Goal: Task Accomplishment & Management: Manage account settings

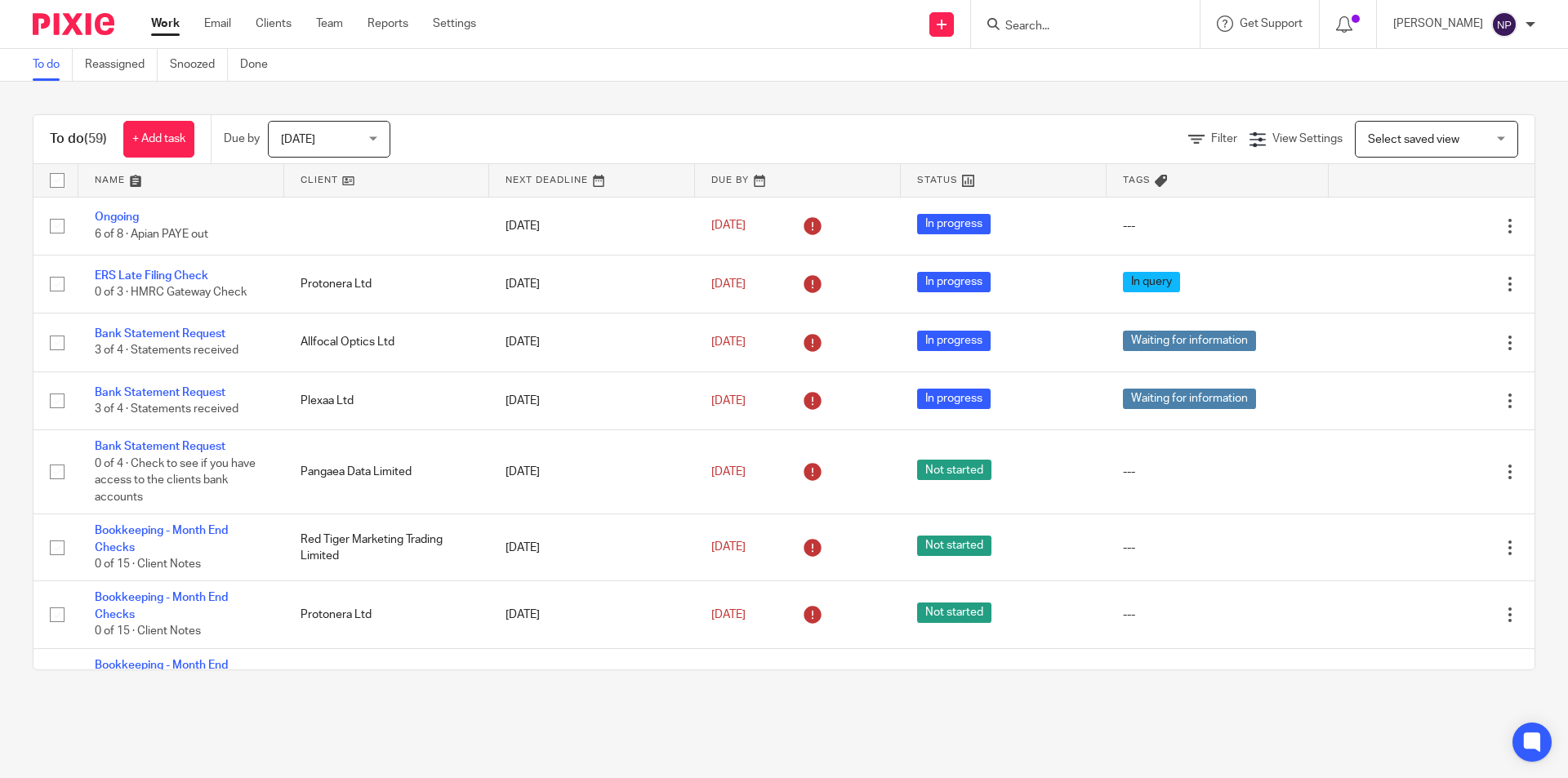
click at [1059, 26] on input "Search" at bounding box center [1077, 27] width 147 height 15
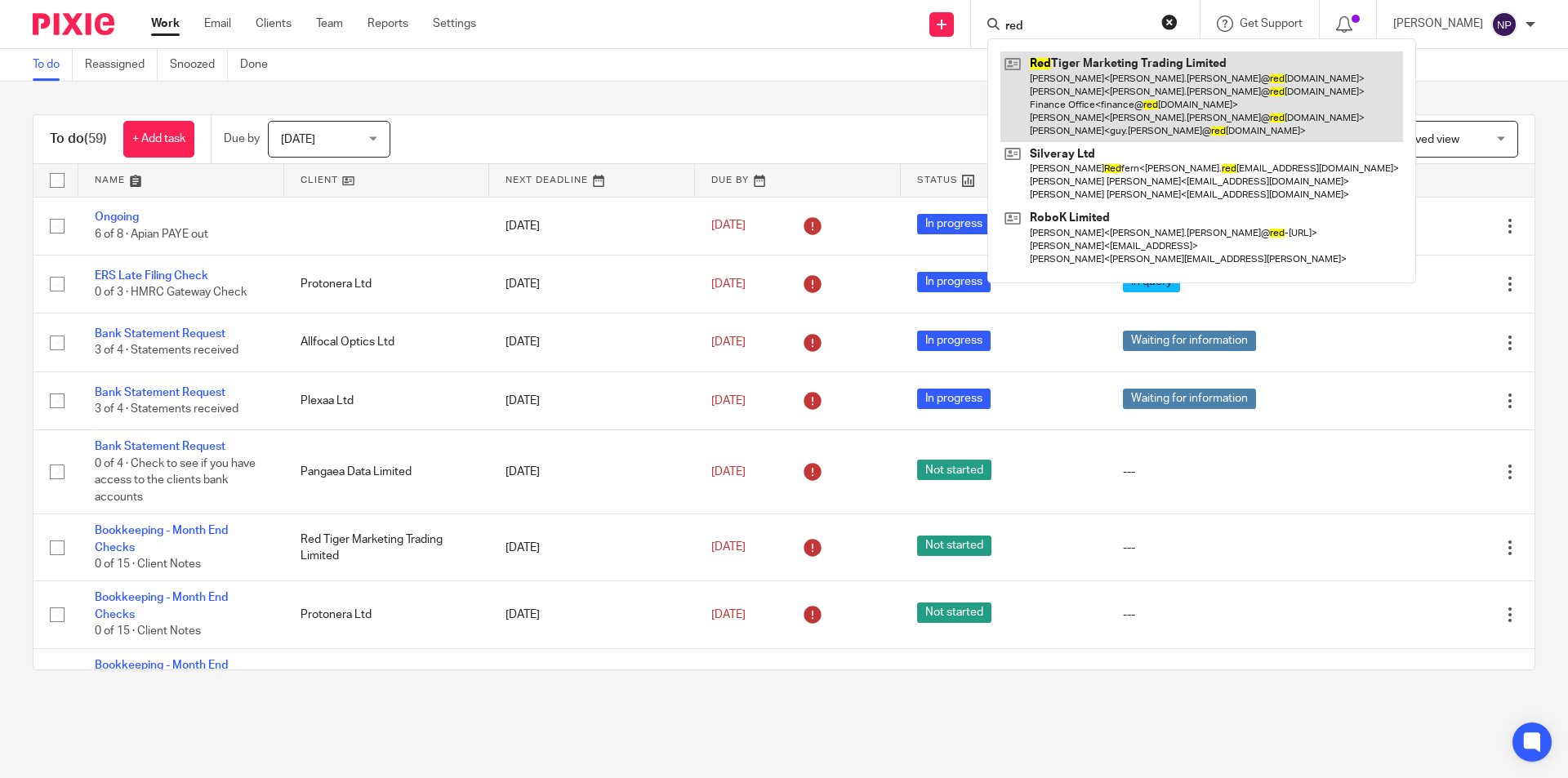
type input "red"
click at [1077, 81] on link at bounding box center [1202, 96] width 402 height 91
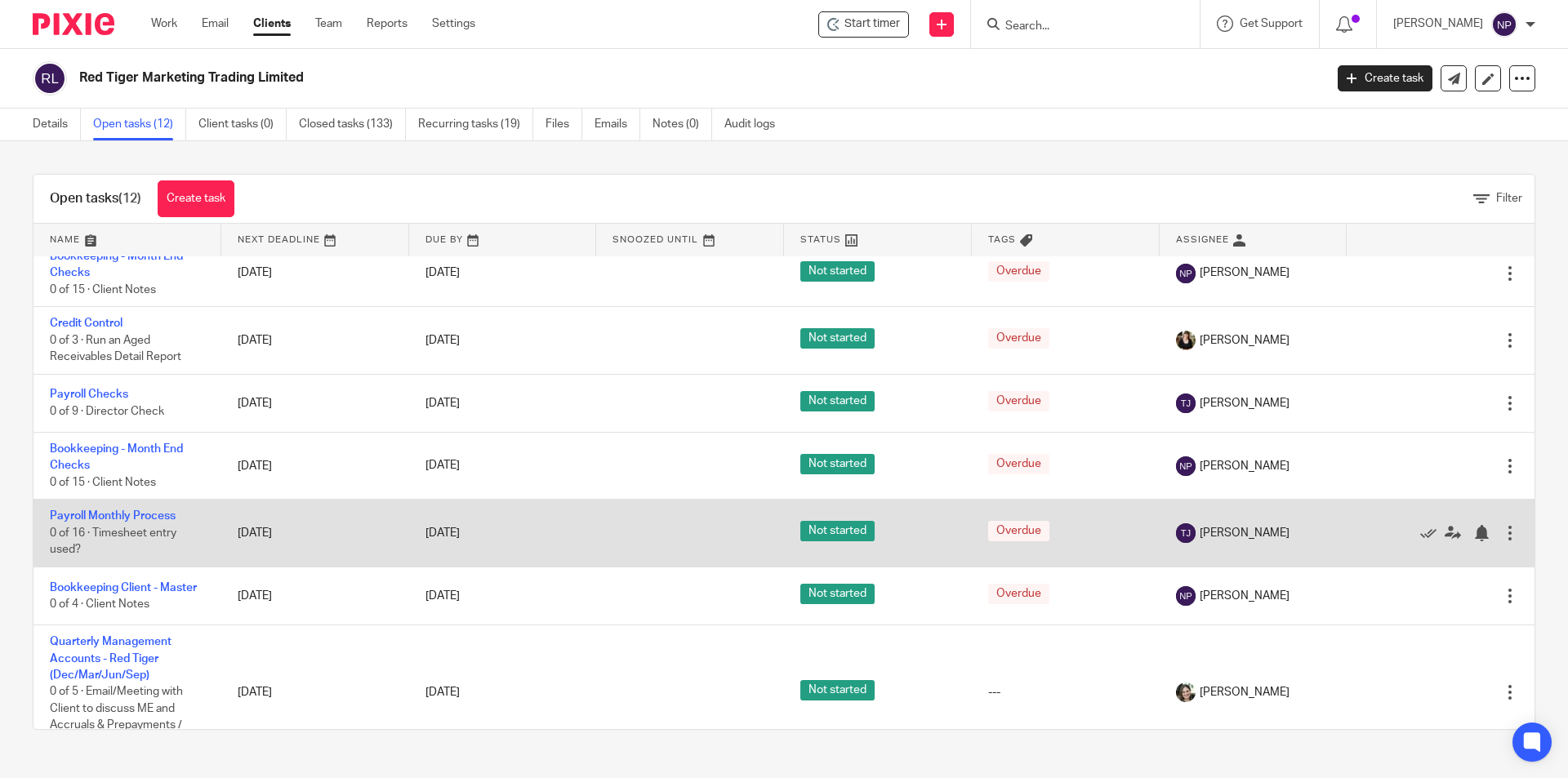
scroll to position [326, 0]
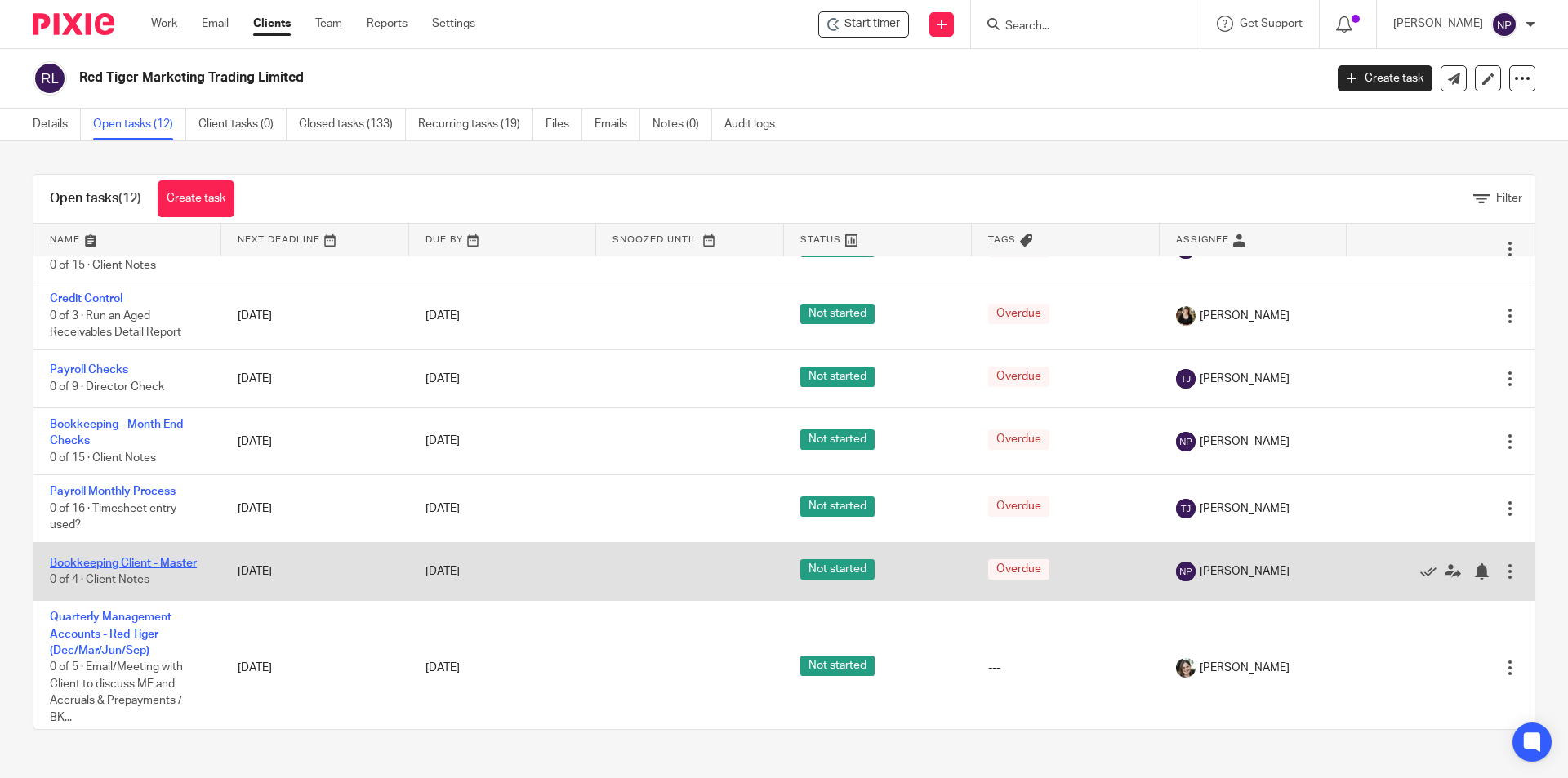
click at [172, 568] on link "Bookkeeping Client - Master" at bounding box center [123, 564] width 147 height 12
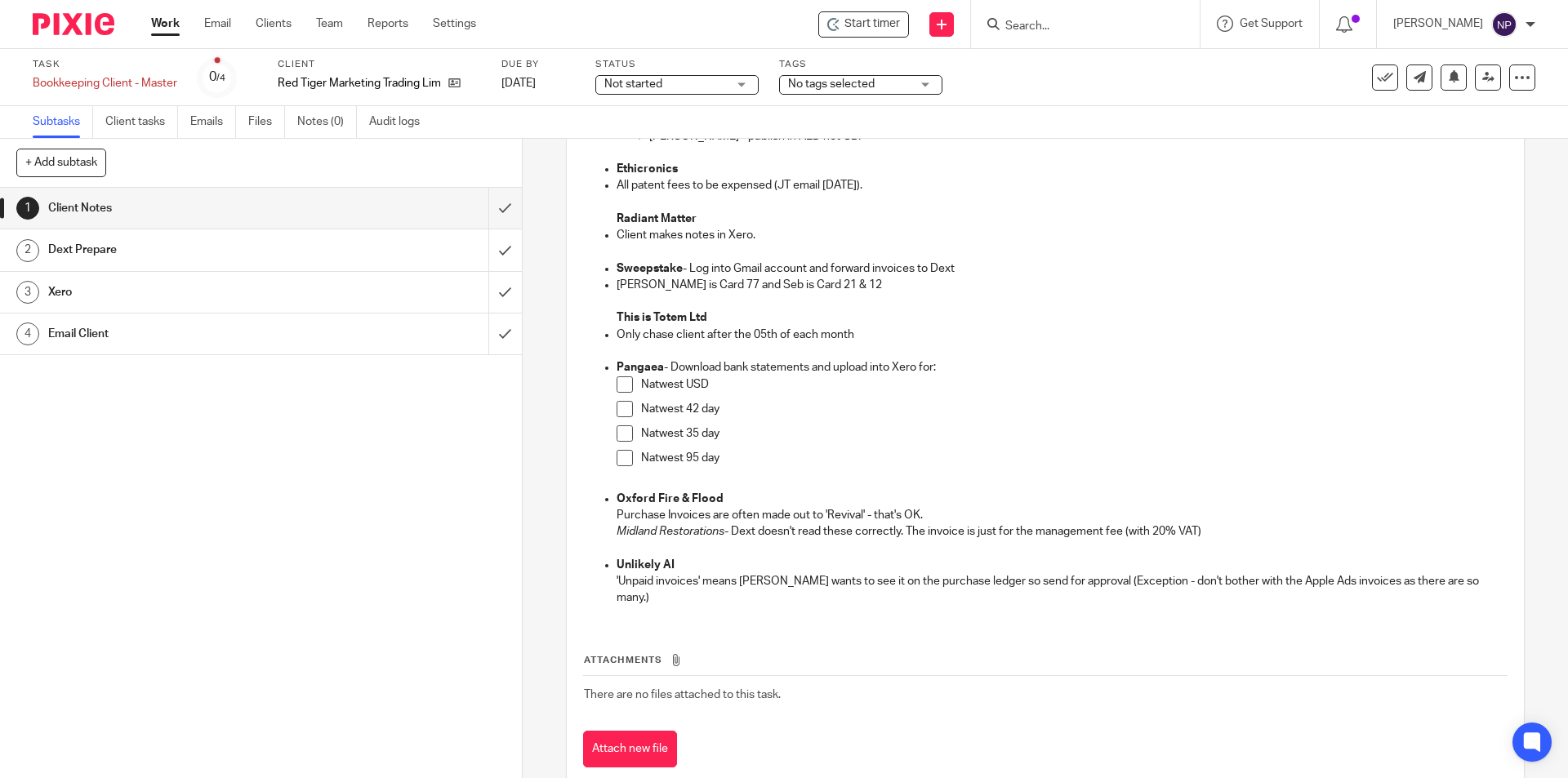
scroll to position [468, 0]
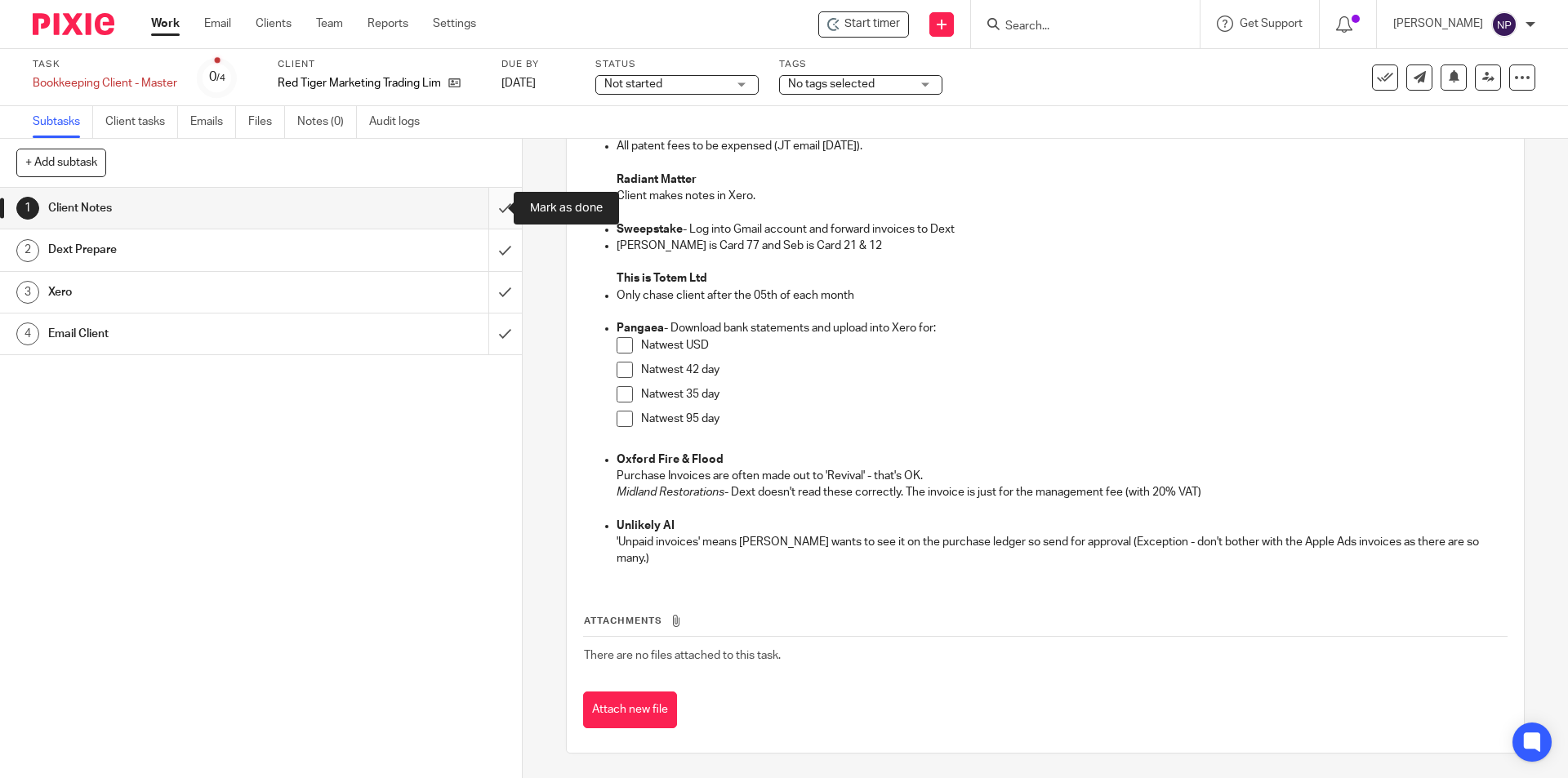
click at [494, 215] on input "submit" at bounding box center [261, 209] width 522 height 41
click at [496, 255] on input "submit" at bounding box center [261, 250] width 522 height 41
drag, startPoint x: 497, startPoint y: 288, endPoint x: 495, endPoint y: 312, distance: 24.1
click at [497, 288] on input "submit" at bounding box center [261, 293] width 522 height 41
click at [492, 327] on input "submit" at bounding box center [261, 334] width 522 height 41
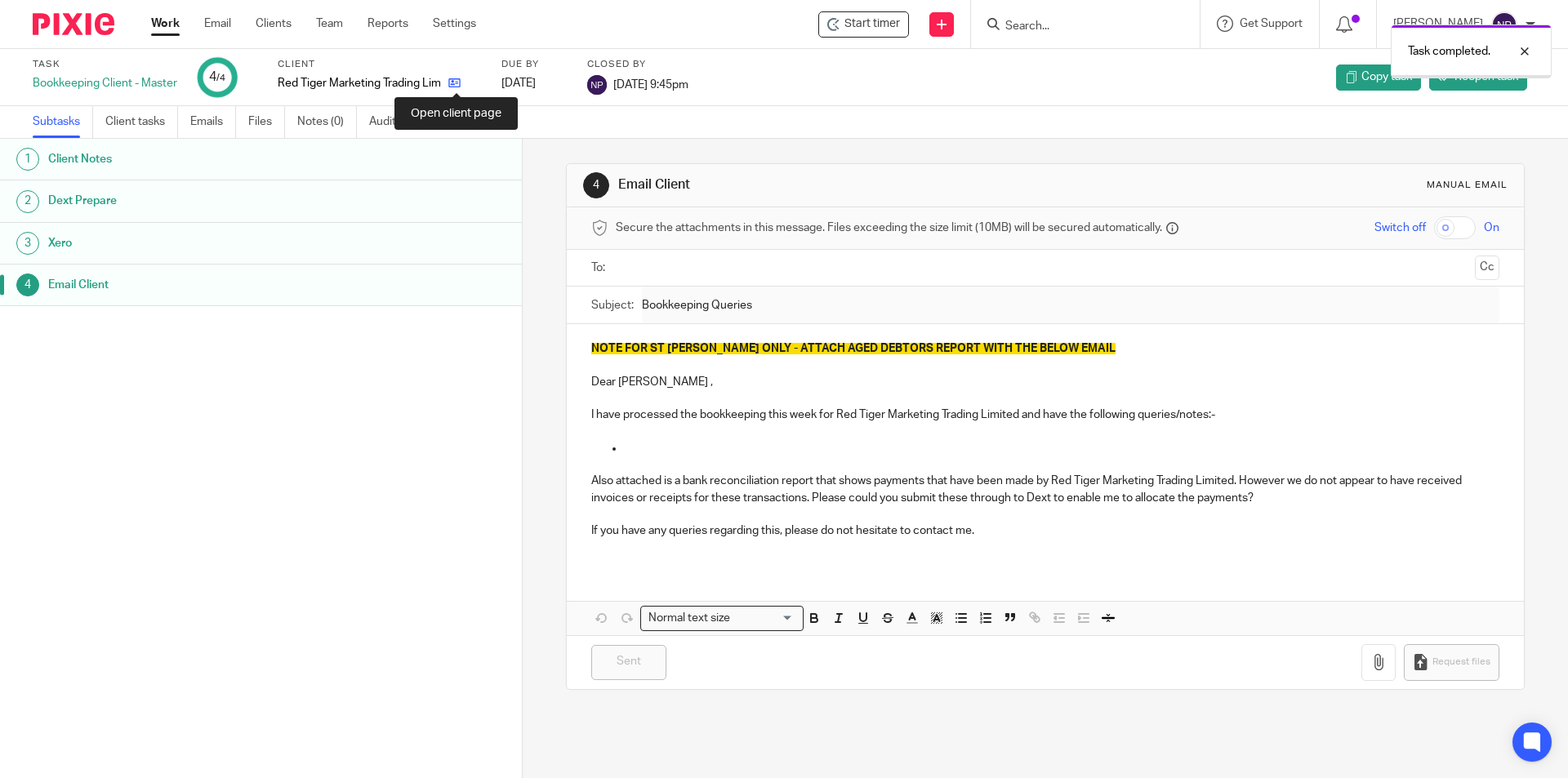
click at [461, 86] on icon at bounding box center [454, 82] width 12 height 12
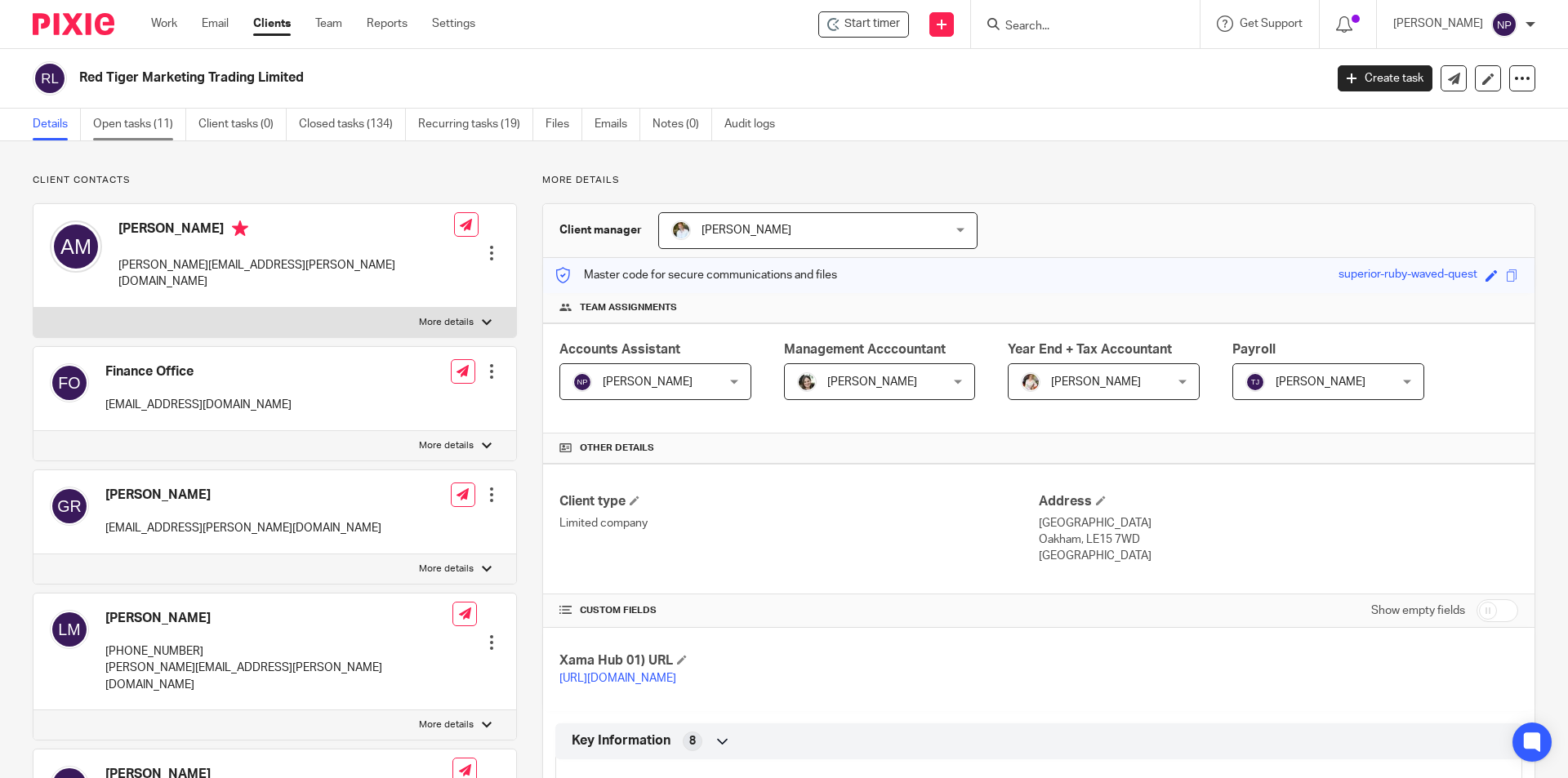
click at [120, 118] on link "Open tasks (11)" at bounding box center [139, 124] width 93 height 32
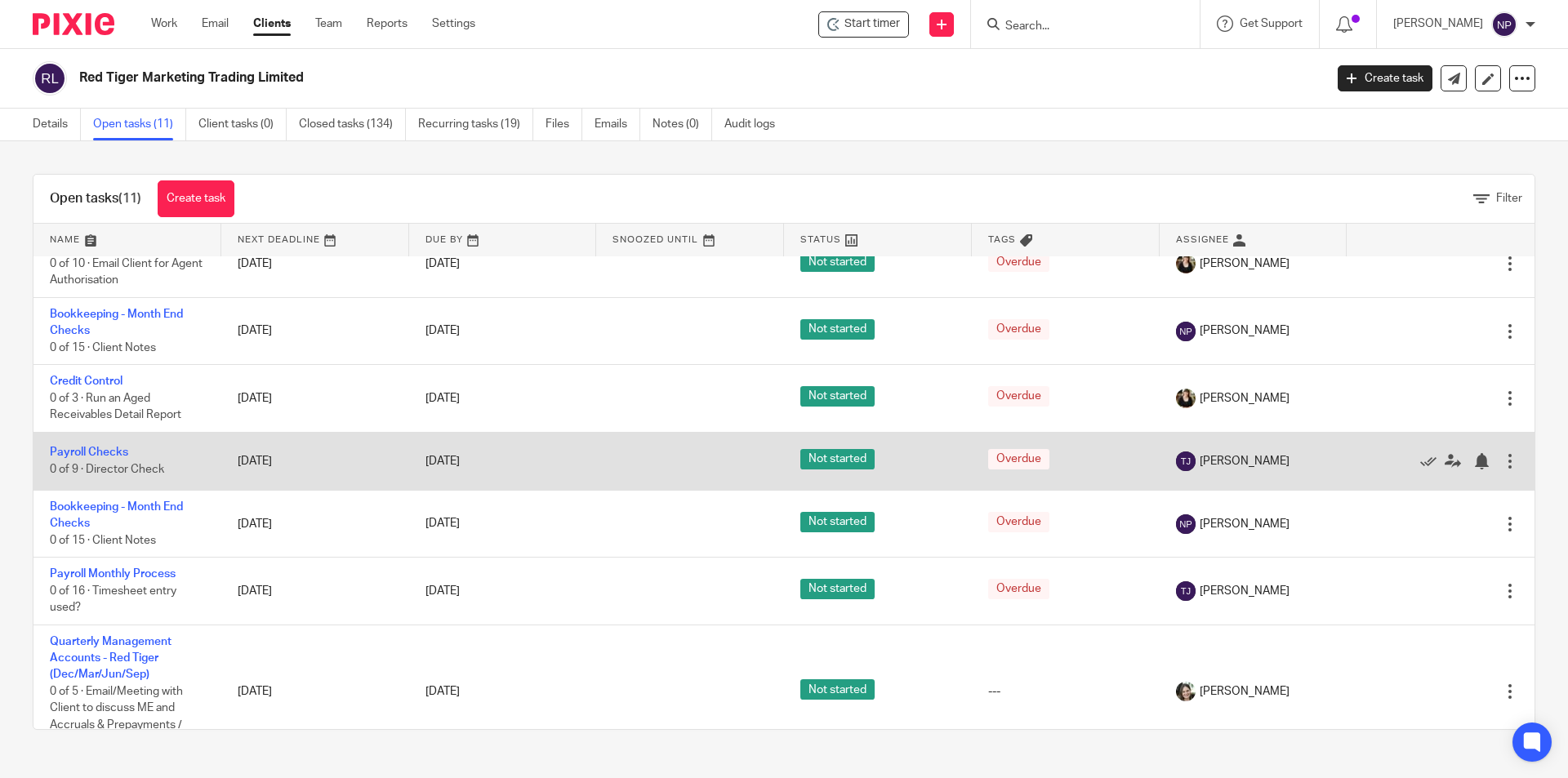
scroll to position [245, 0]
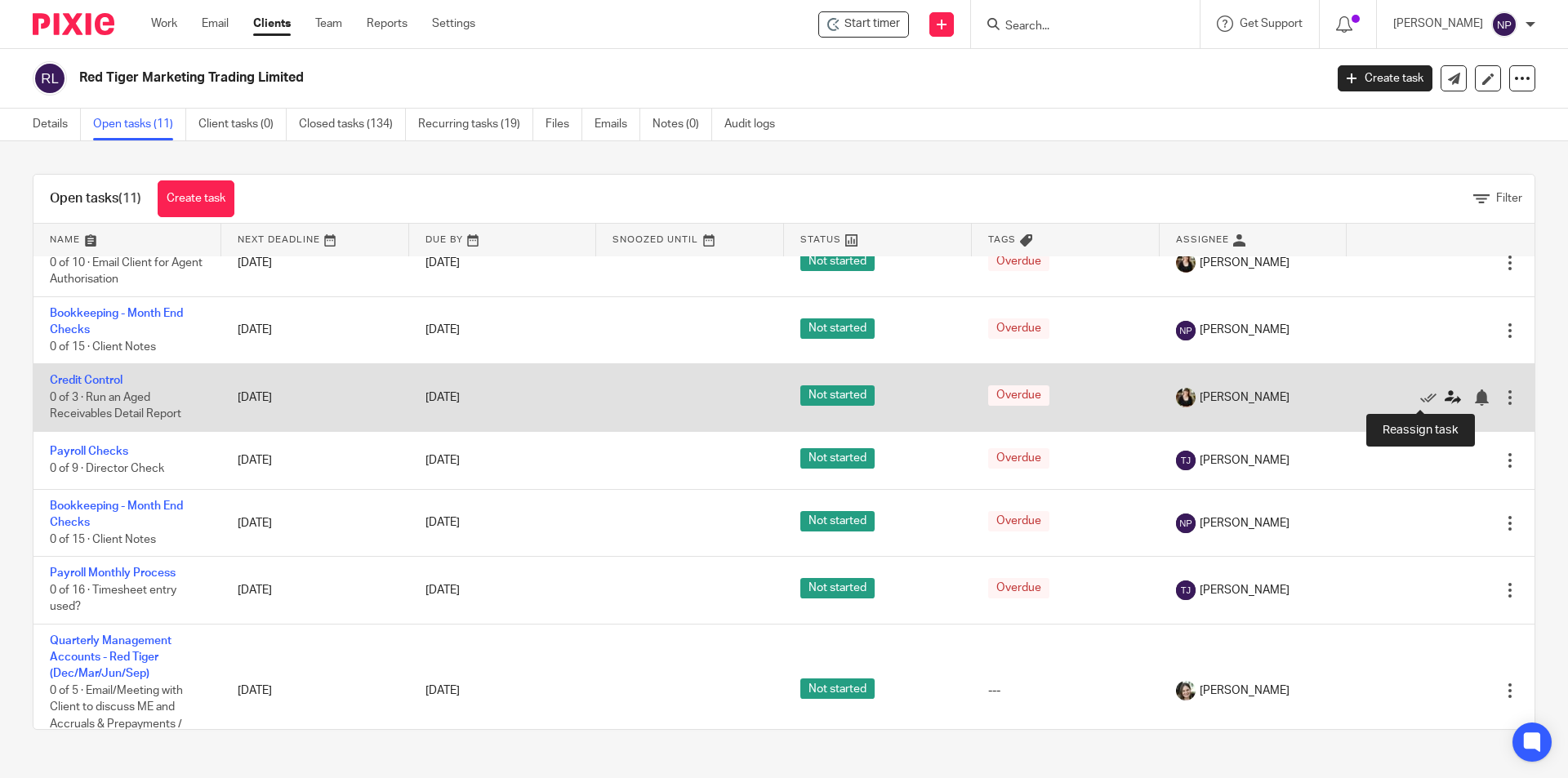
click at [1444, 402] on icon at bounding box center [1453, 398] width 16 height 16
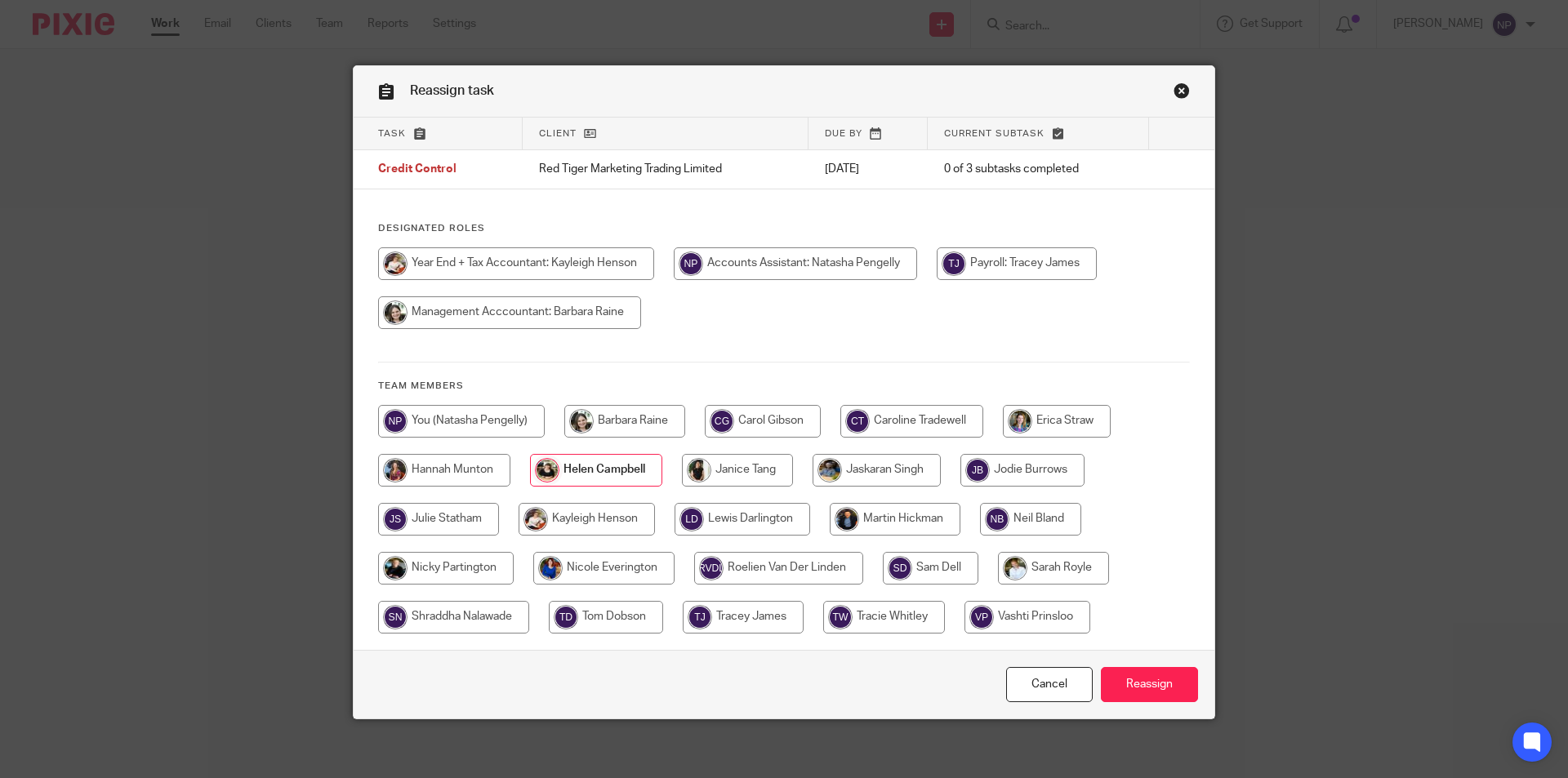
click at [476, 419] on input "radio" at bounding box center [462, 421] width 167 height 33
radio input "true"
click at [1129, 685] on input "Reassign" at bounding box center [1149, 684] width 97 height 35
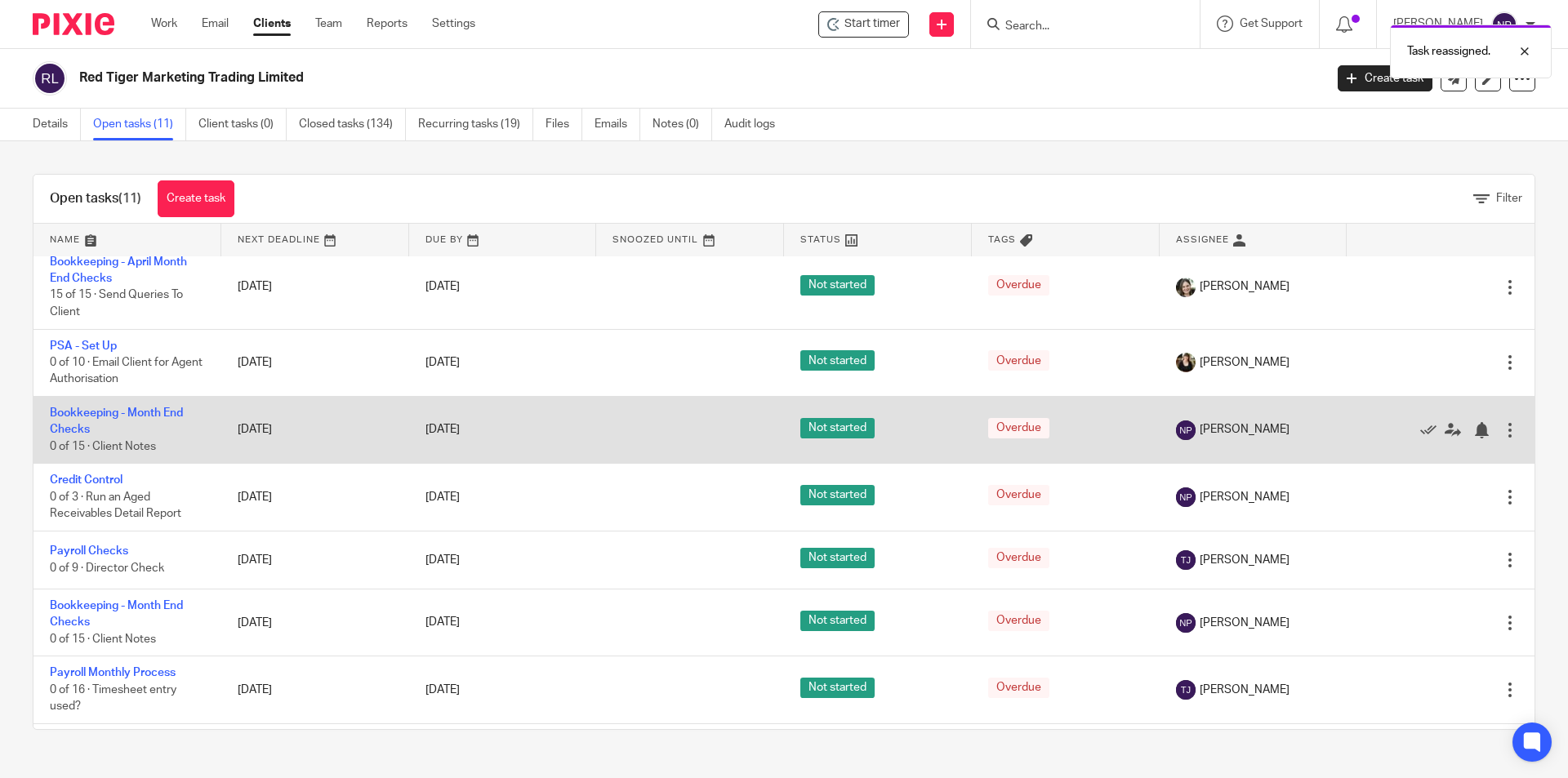
scroll to position [163, 0]
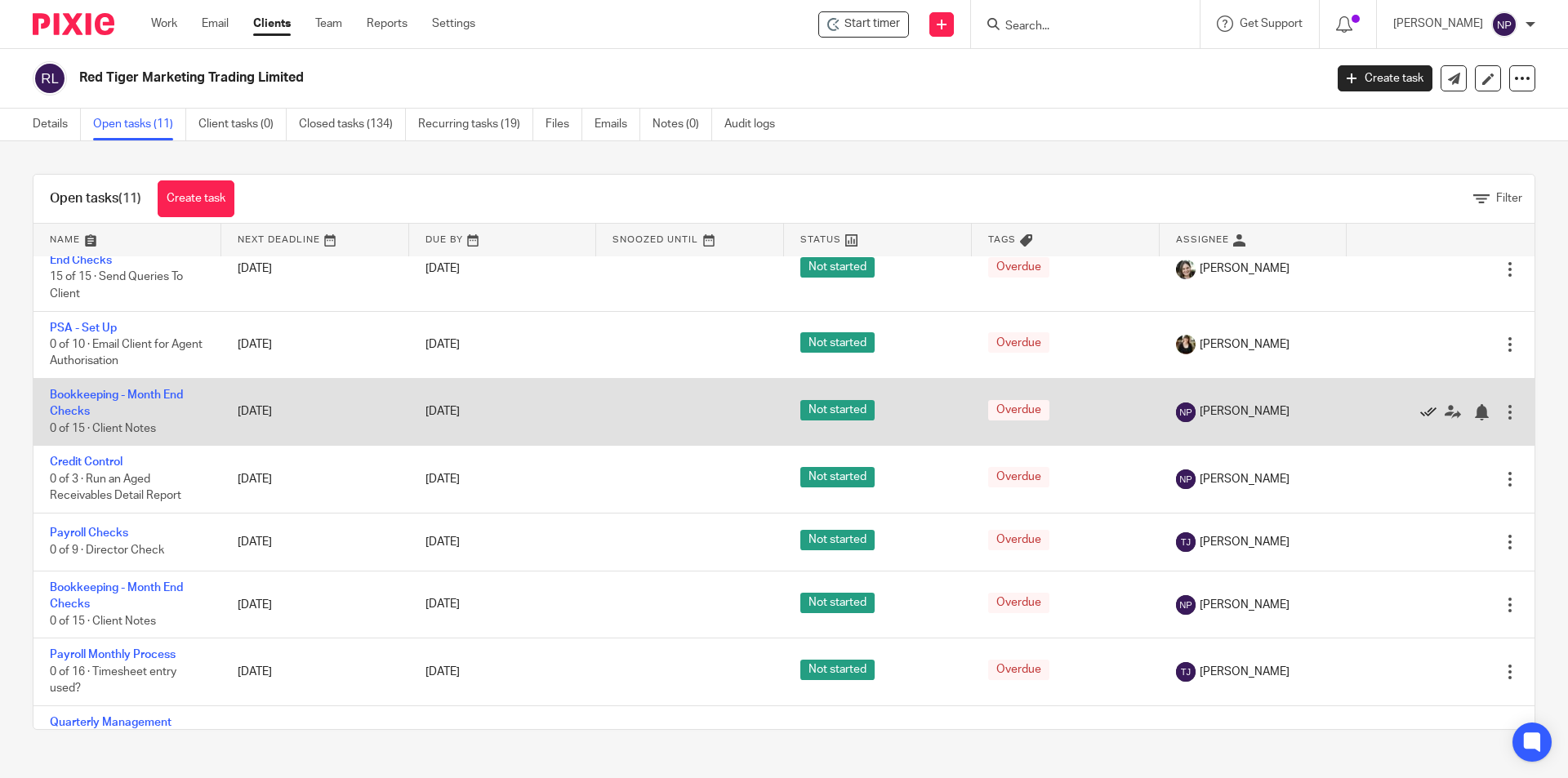
click at [1420, 416] on icon at bounding box center [1429, 412] width 16 height 16
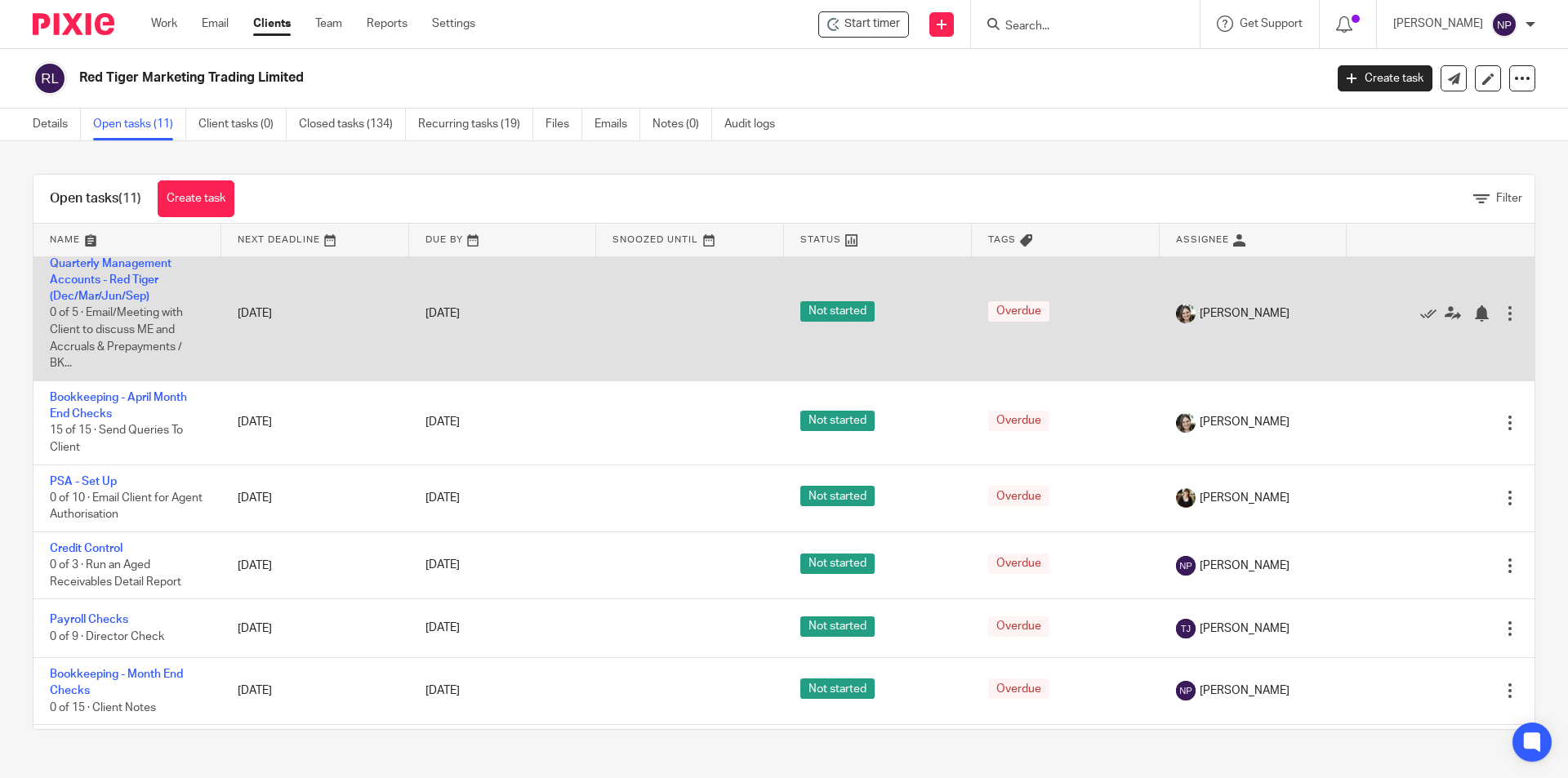
scroll to position [0, 0]
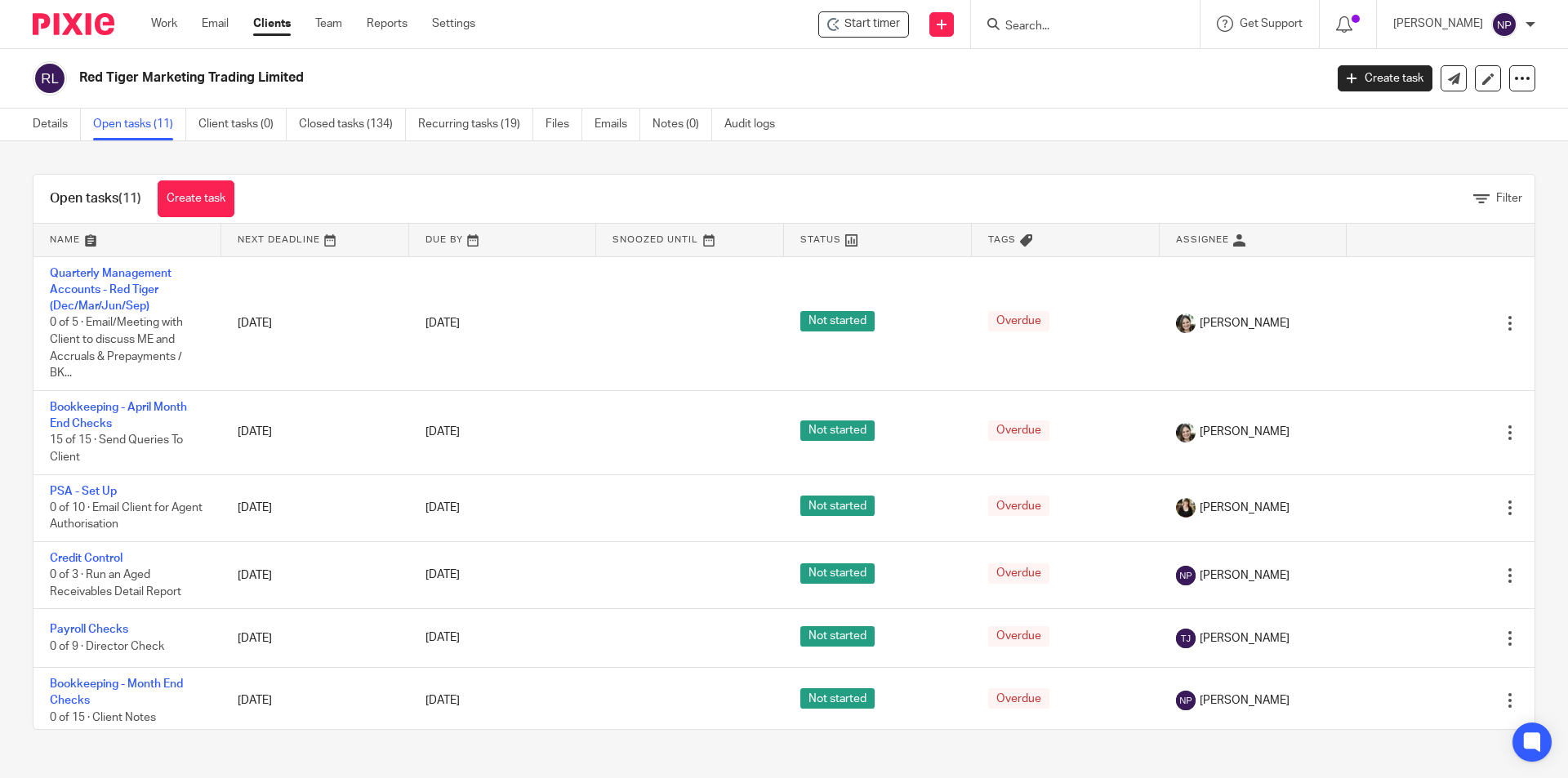
click at [1068, 26] on input "Search" at bounding box center [1077, 27] width 147 height 15
click at [157, 34] on div "Work Email Clients Team Reports Settings Work Email Clients Team Reports Settin…" at bounding box center [317, 24] width 365 height 48
click at [158, 24] on link "Work" at bounding box center [164, 24] width 26 height 16
click at [1040, 28] on input "Search" at bounding box center [1077, 27] width 147 height 15
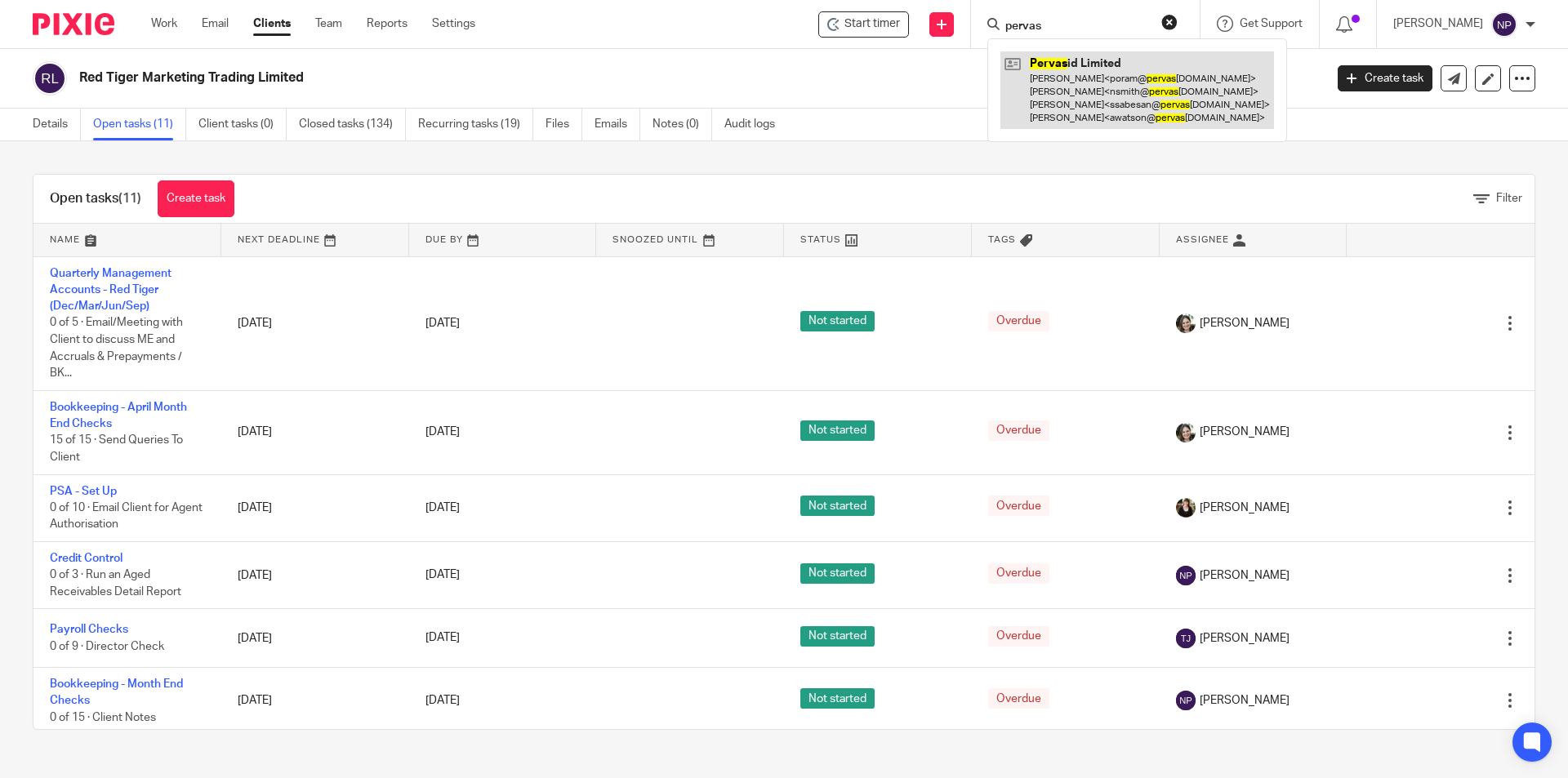
type input "pervas"
click at [1054, 87] on link at bounding box center [1138, 90] width 274 height 77
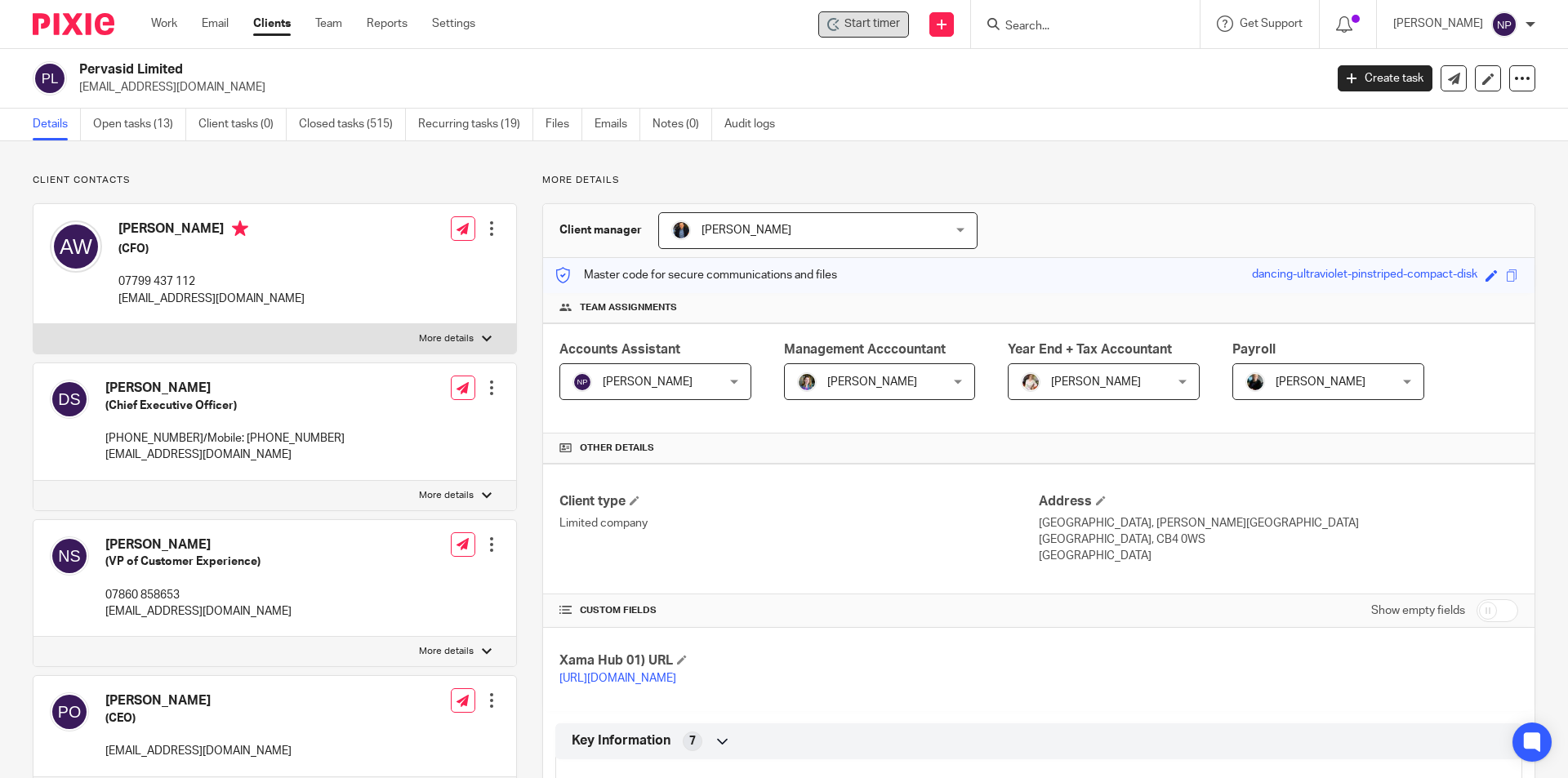
click at [863, 26] on span "Start timer" at bounding box center [871, 24] width 55 height 17
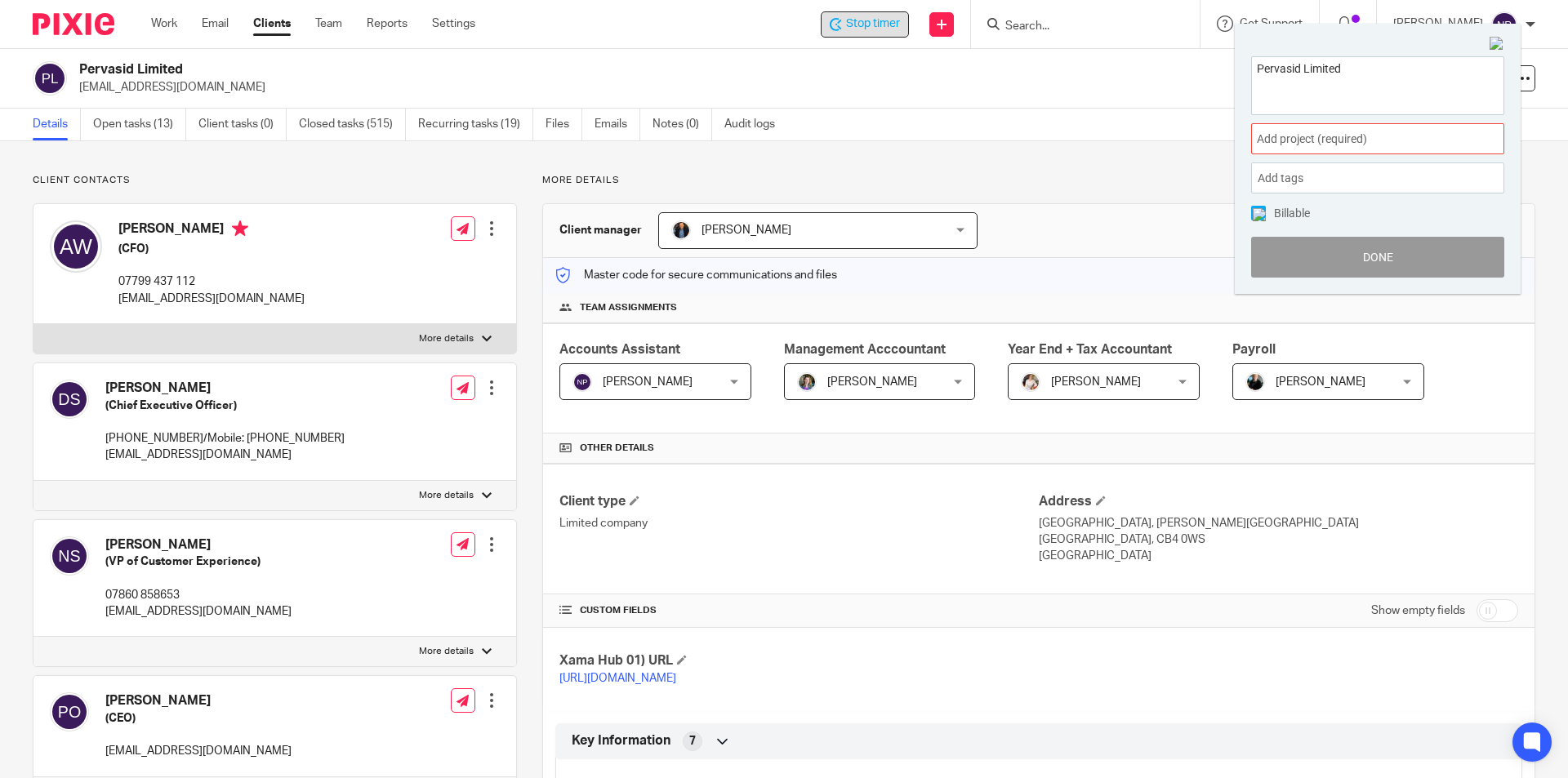
click at [1324, 139] on span "Add project (required) :" at bounding box center [1360, 139] width 206 height 17
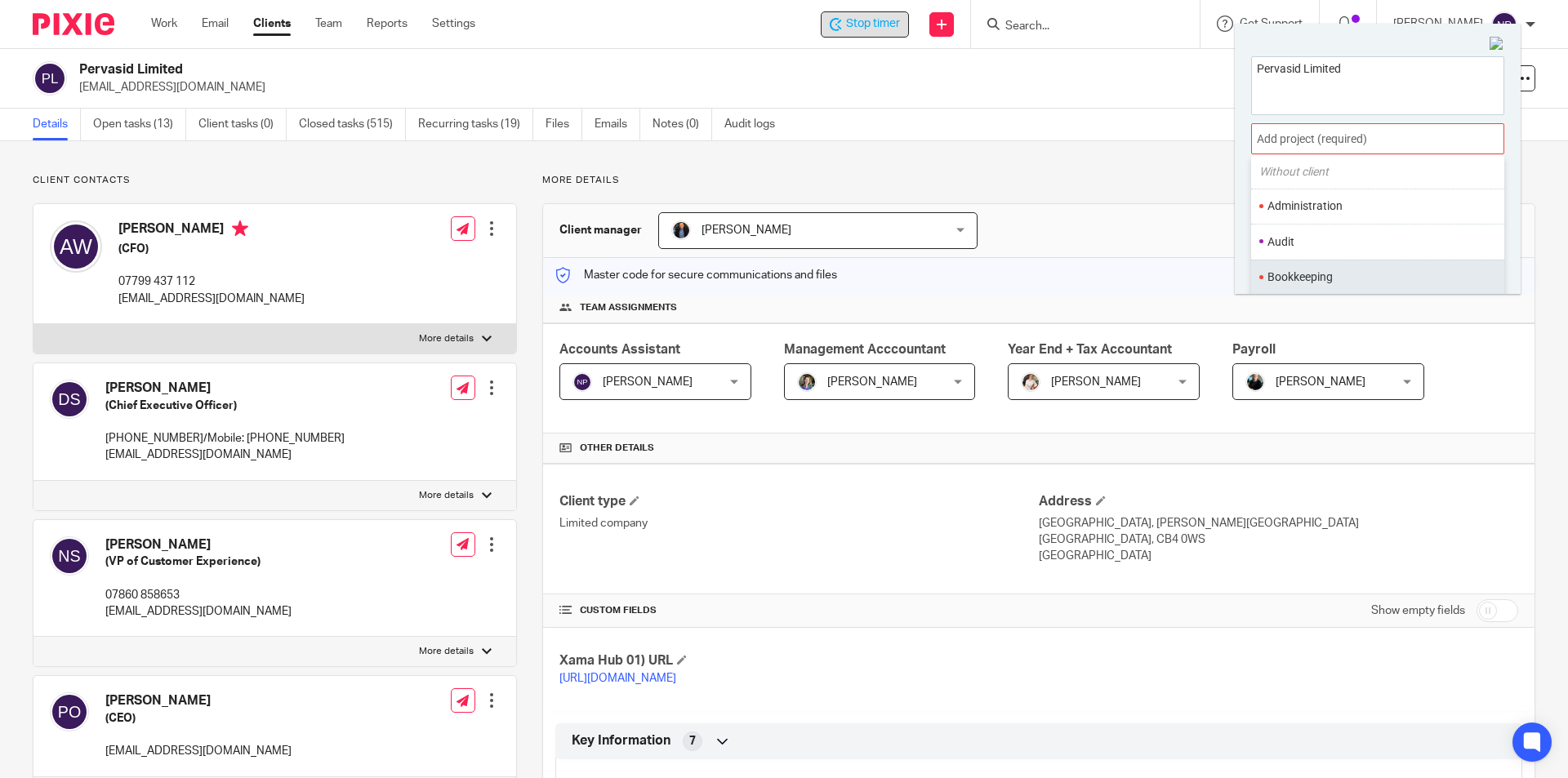
scroll to position [82, 0]
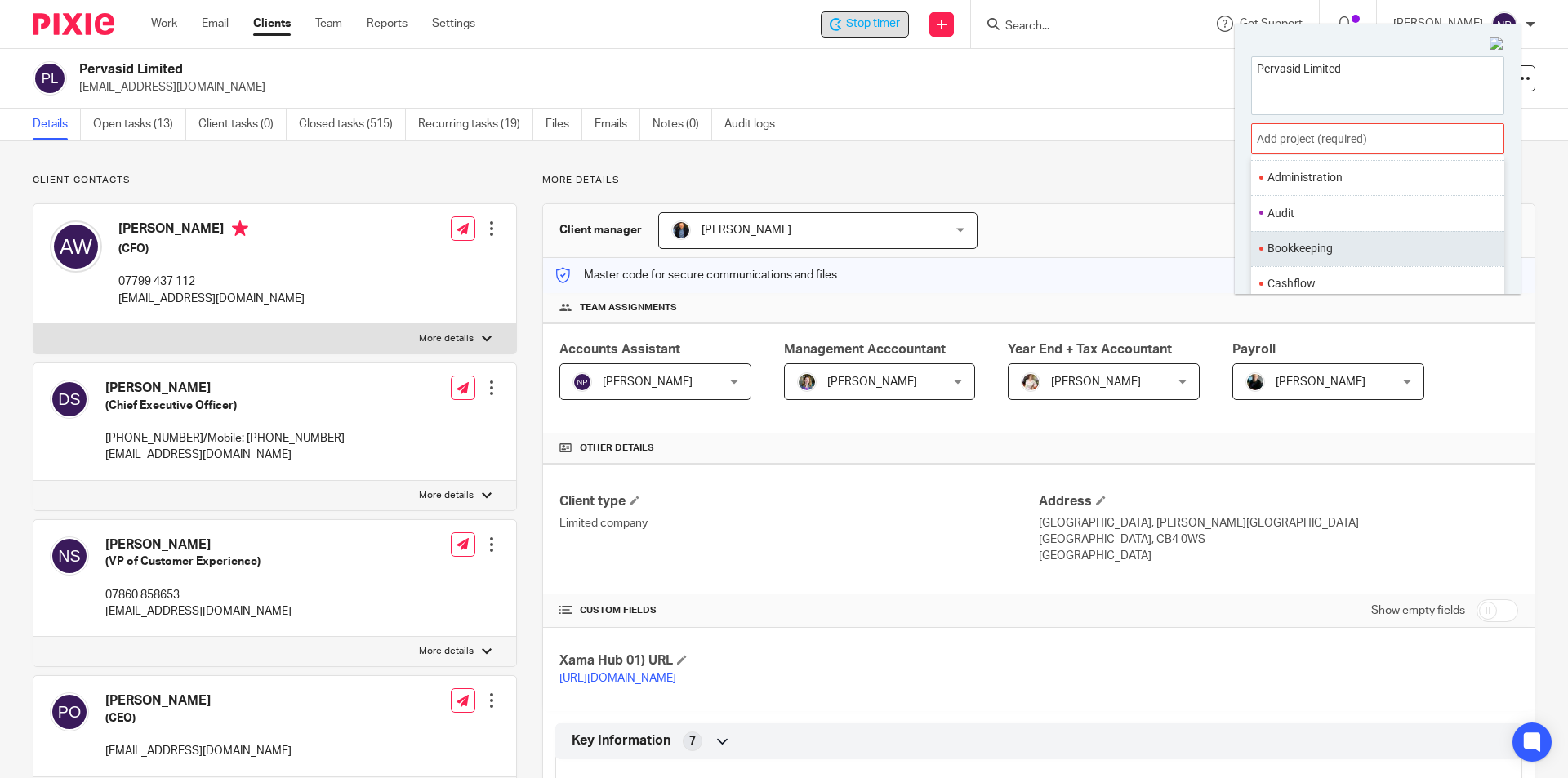
click at [1328, 255] on li "Bookkeeping" at bounding box center [1374, 248] width 214 height 17
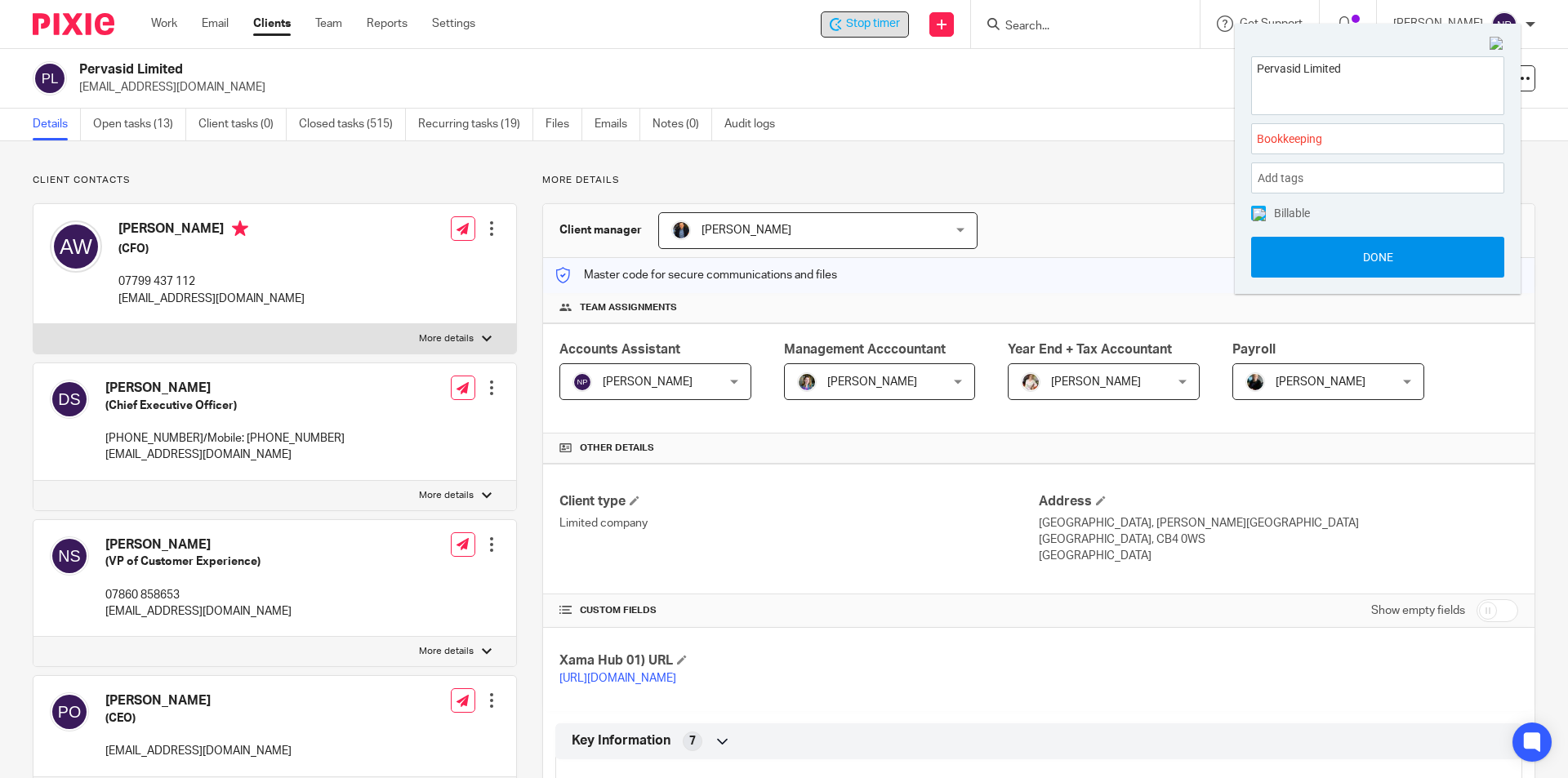
click at [1328, 259] on button "Done" at bounding box center [1378, 257] width 253 height 41
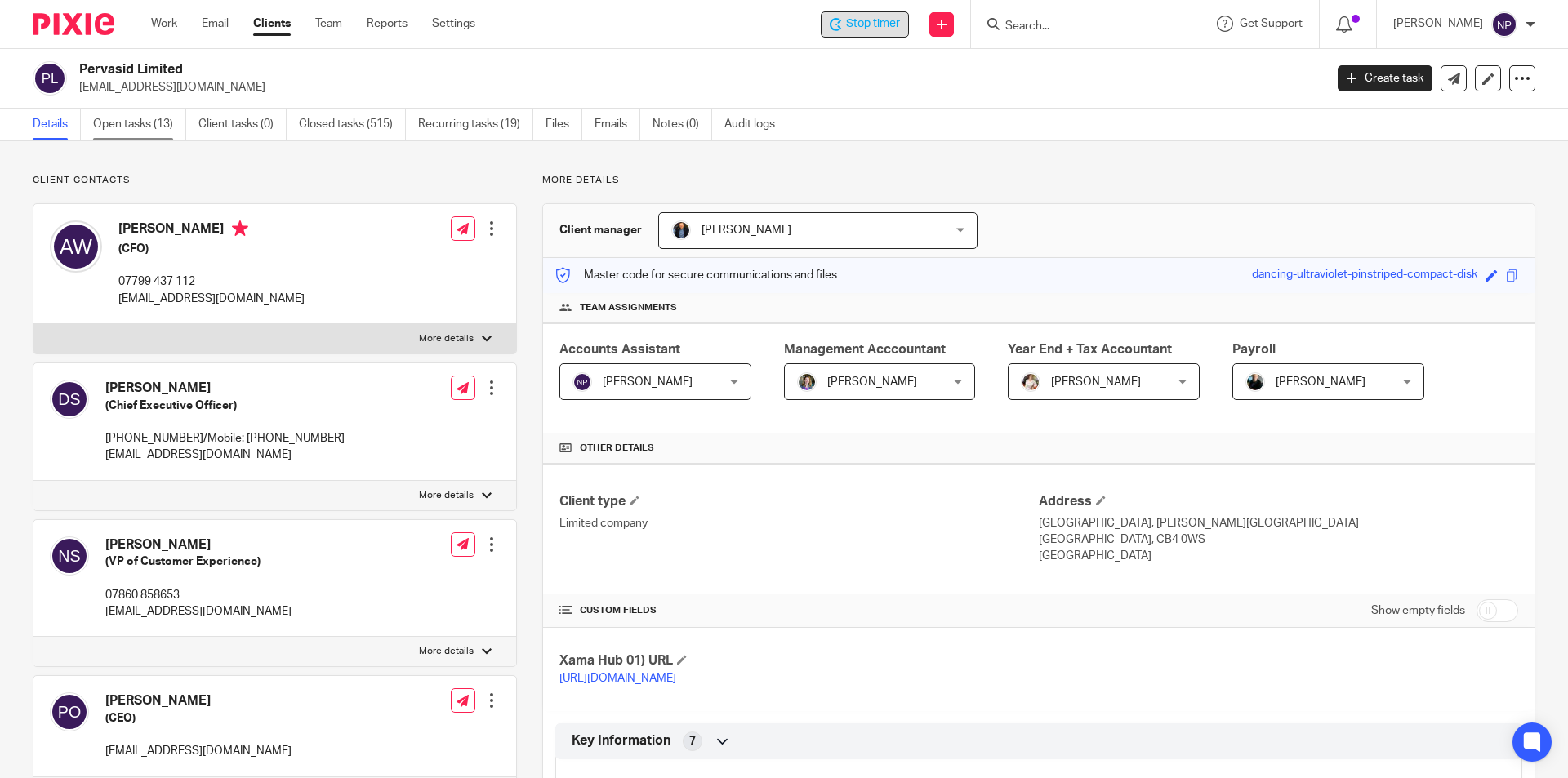
click at [140, 131] on link "Open tasks (13)" at bounding box center [139, 124] width 93 height 32
